Goal: Task Accomplishment & Management: Use online tool/utility

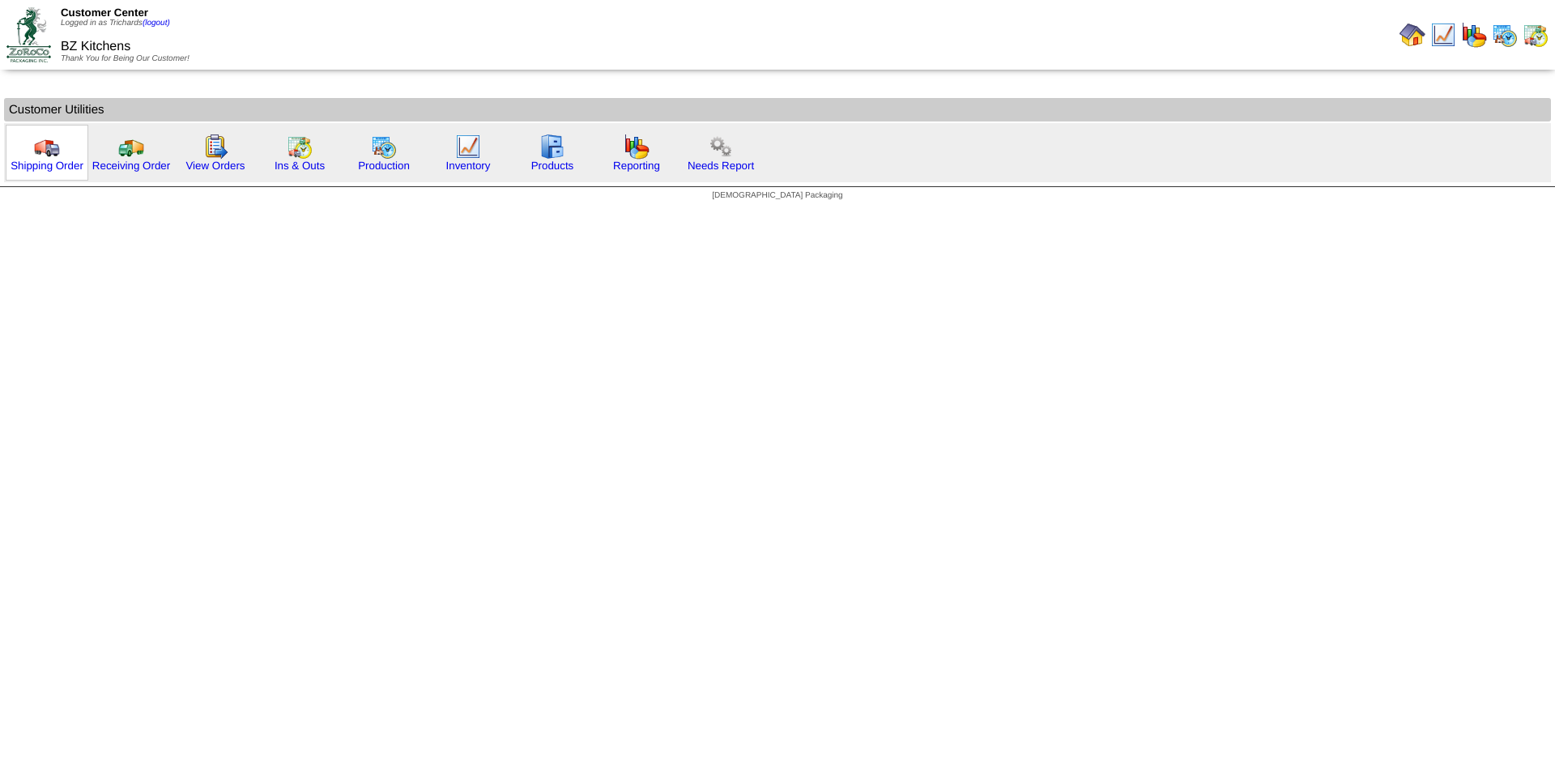
click at [18, 157] on div "Shipping Order" at bounding box center [47, 153] width 82 height 56
click at [55, 165] on link "Shipping Order" at bounding box center [47, 166] width 73 height 13
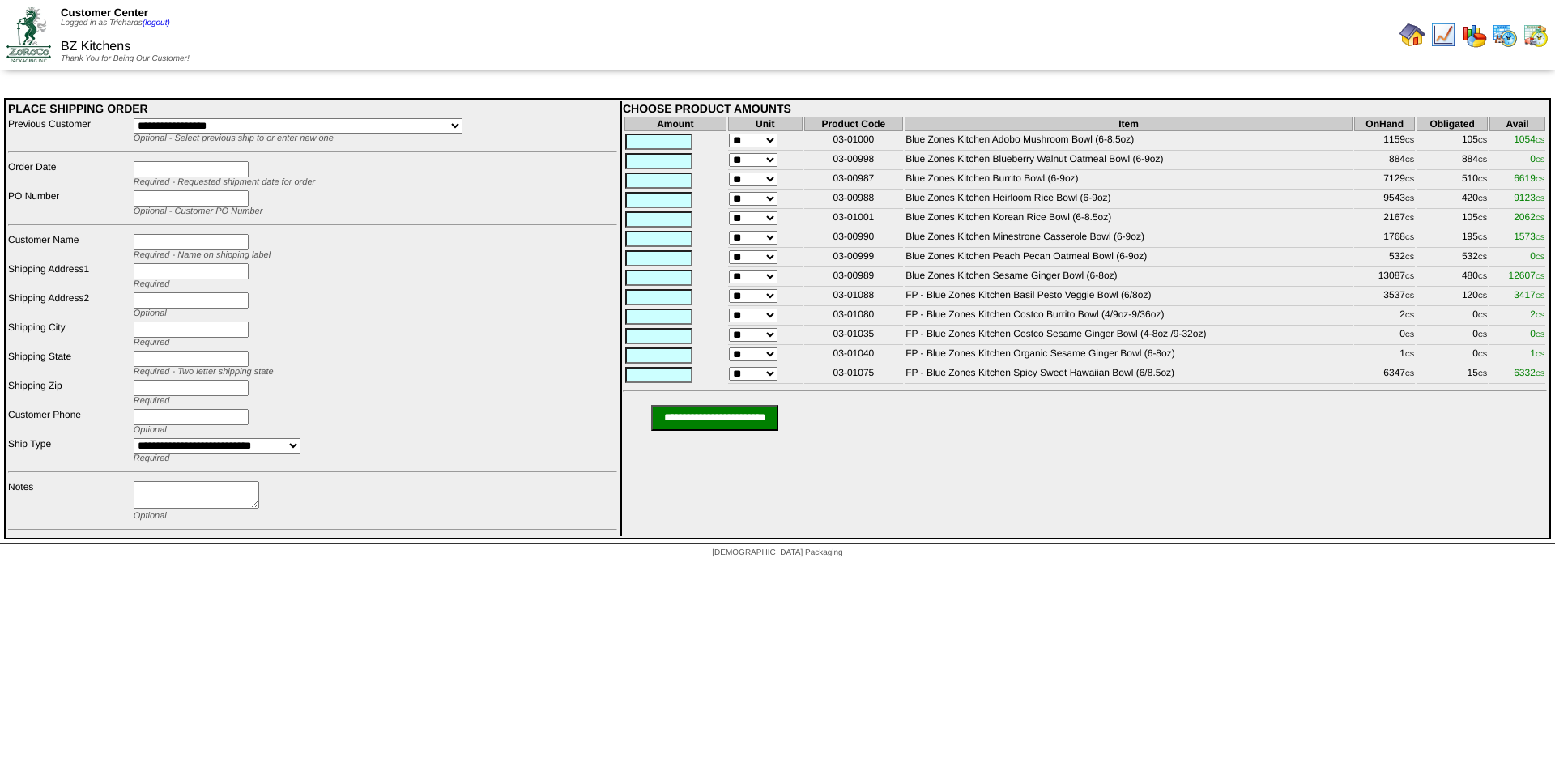
click at [867, 37] on div at bounding box center [1165, 34] width 772 height 32
click at [720, 16] on td "Customer Center Logged in as Trichards (logout) BZ Kitchens Thank You for Being…" at bounding box center [389, 35] width 775 height 66
click at [717, 13] on td "Customer Center Logged in as Trichards (logout) BZ Kitchens Thank You for Being…" at bounding box center [389, 35] width 775 height 66
click at [1406, 37] on img at bounding box center [1412, 35] width 26 height 26
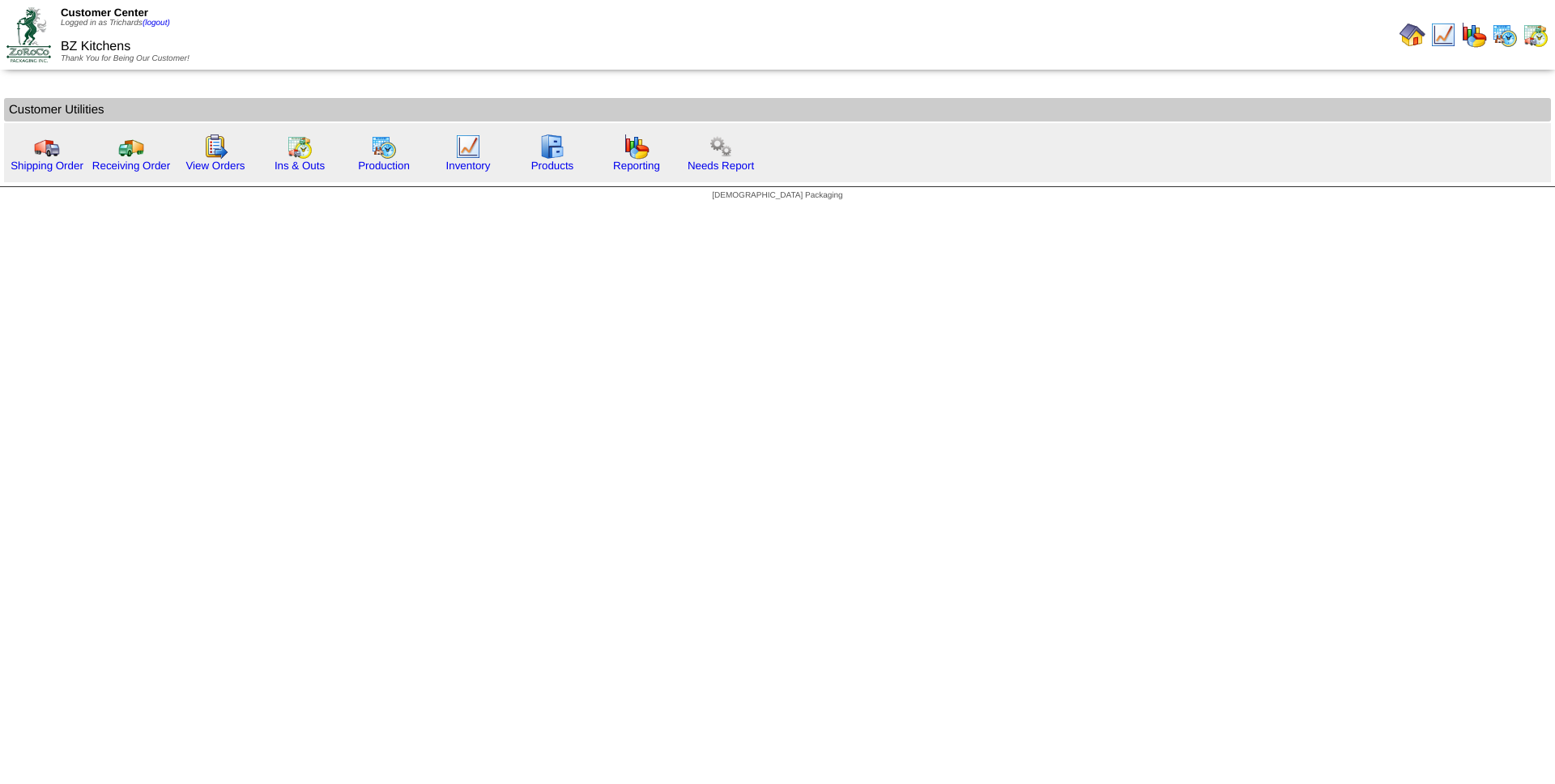
click at [871, 30] on div at bounding box center [1165, 34] width 772 height 32
